Goal: Find specific page/section: Find specific page/section

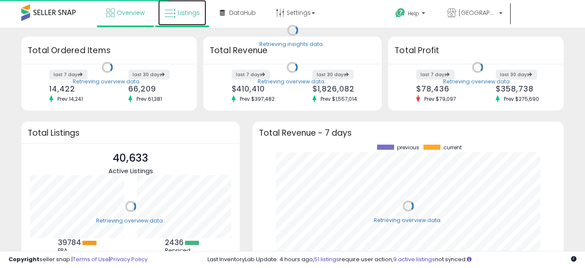
scroll to position [118, 294]
click at [187, 17] on span "Listings" at bounding box center [189, 13] width 22 height 9
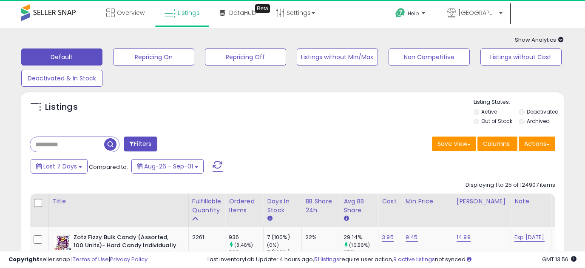
click at [52, 147] on input "text" at bounding box center [67, 144] width 74 height 15
paste input "**********"
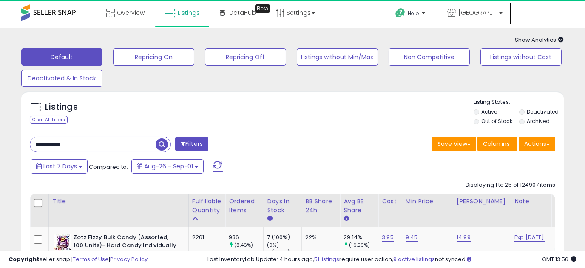
type input "**********"
click at [160, 145] on span "button" at bounding box center [162, 144] width 12 height 12
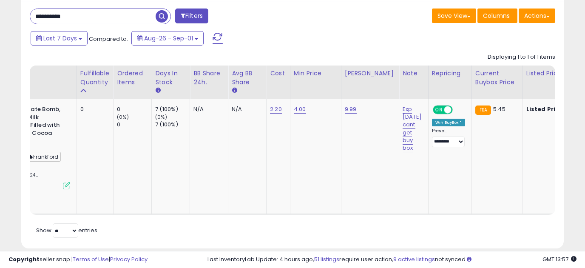
scroll to position [0, 60]
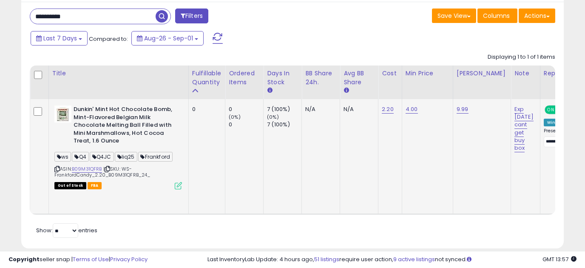
drag, startPoint x: 154, startPoint y: 175, endPoint x: 126, endPoint y: 168, distance: 29.4
click at [126, 168] on div "ASIN: B09M31QFRB | SKU: WS-FrankfordCandy_2.20_B09M31QFRB_24_ Out of Stock FBA" at bounding box center [118, 147] width 128 height 83
copy span "WS-FrankfordCandy_2.20_B09M31QFRB_24_"
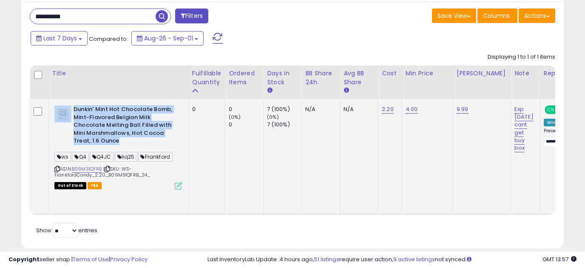
drag, startPoint x: 122, startPoint y: 143, endPoint x: 73, endPoint y: 107, distance: 60.7
click at [73, 107] on div "Dunkin' Mint Hot Chocolate Bomb, Mint-Flavored Belgian Milk Chocolate Melting B…" at bounding box center [118, 127] width 128 height 42
copy div "Dunkin' Mint Hot Chocolate Bomb, Mint-Flavored Belgian Milk Chocolate Melting B…"
